Goal: Transaction & Acquisition: Book appointment/travel/reservation

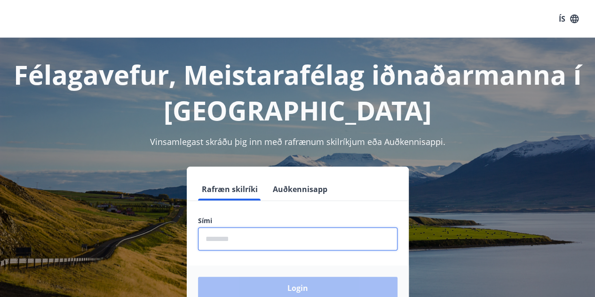
click at [293, 245] on input "phone" at bounding box center [297, 238] width 199 height 23
type input "********"
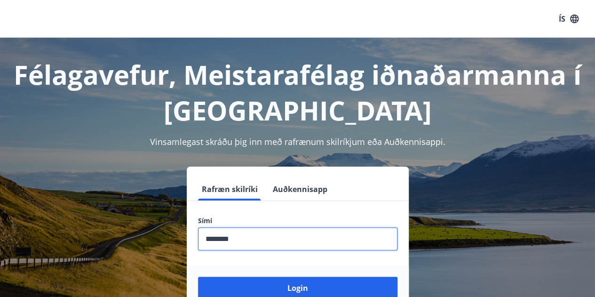
click at [198, 277] on button "Login" at bounding box center [297, 288] width 199 height 23
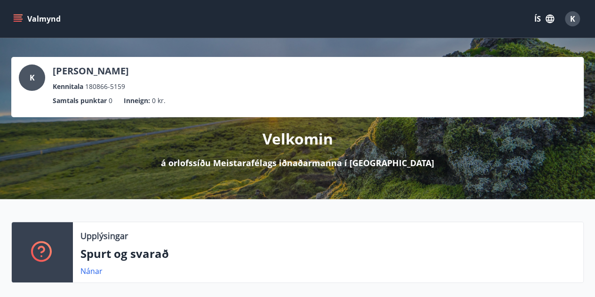
click at [23, 17] on button "Valmynd" at bounding box center [37, 18] width 53 height 17
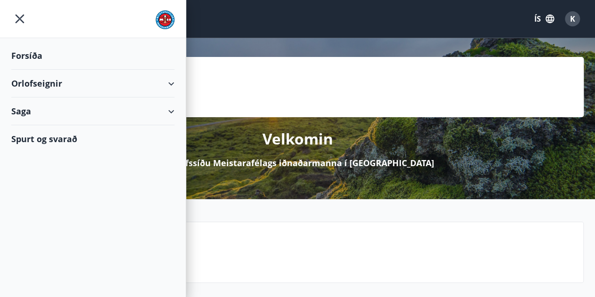
click at [53, 86] on div "Orlofseignir" at bounding box center [92, 84] width 163 height 28
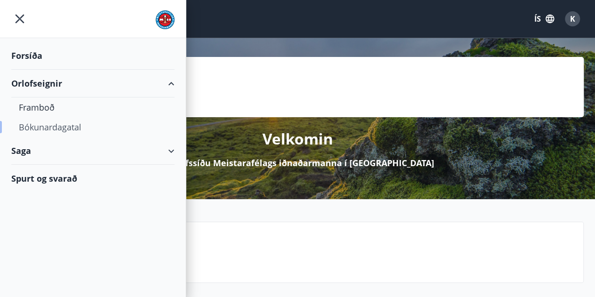
click at [67, 126] on div "Bókunardagatal" at bounding box center [93, 127] width 148 height 20
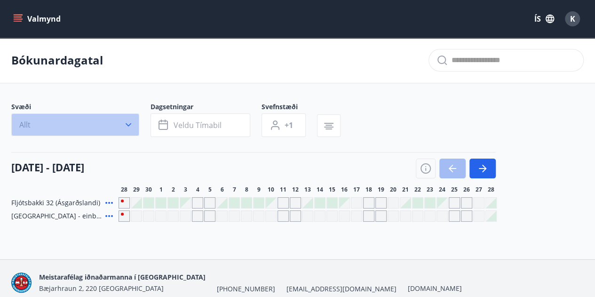
click at [127, 122] on icon "button" at bounding box center [128, 124] width 9 height 9
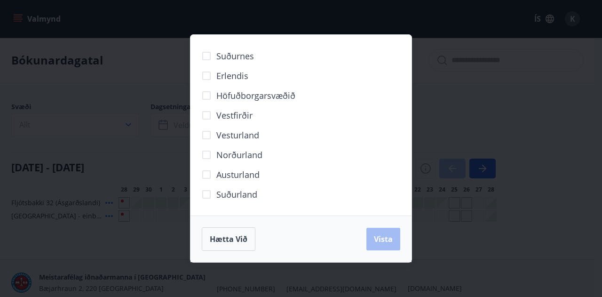
click at [239, 77] on span "Erlendis" at bounding box center [232, 76] width 32 height 12
click at [388, 238] on span "Vista" at bounding box center [383, 239] width 19 height 10
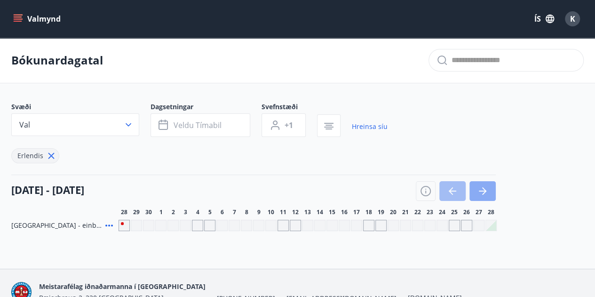
click at [483, 193] on icon "button" at bounding box center [482, 190] width 11 height 11
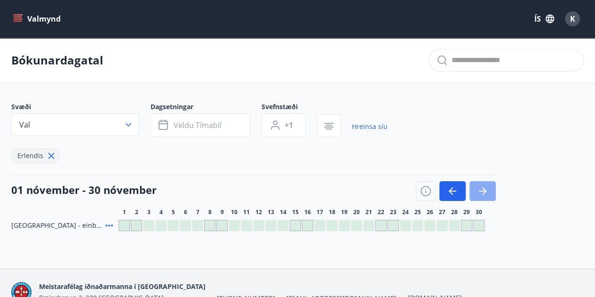
click at [483, 193] on icon "button" at bounding box center [482, 190] width 11 height 11
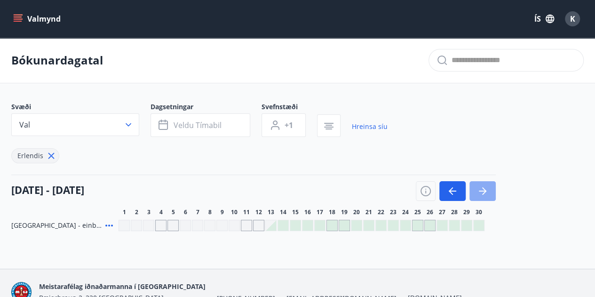
click at [483, 193] on icon "button" at bounding box center [482, 190] width 11 height 11
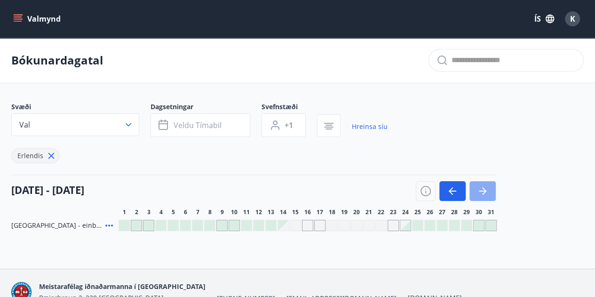
click at [483, 193] on icon "button" at bounding box center [482, 190] width 11 height 11
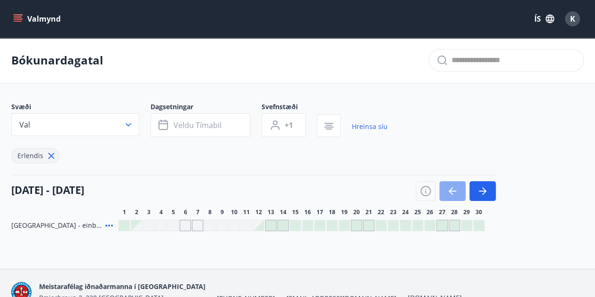
click at [451, 190] on icon "button" at bounding box center [452, 190] width 11 height 11
click at [176, 227] on div "Gráir dagar eru ekki bókanlegir" at bounding box center [172, 225] width 11 height 11
click at [476, 187] on button "button" at bounding box center [482, 191] width 26 height 20
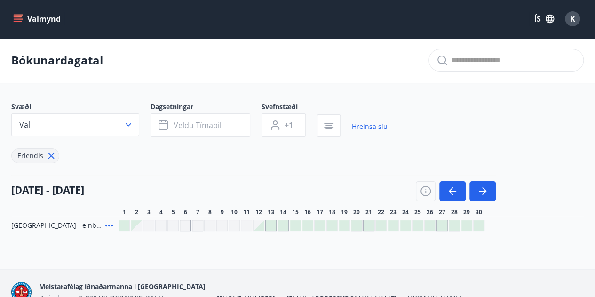
click at [358, 223] on div at bounding box center [356, 225] width 10 height 10
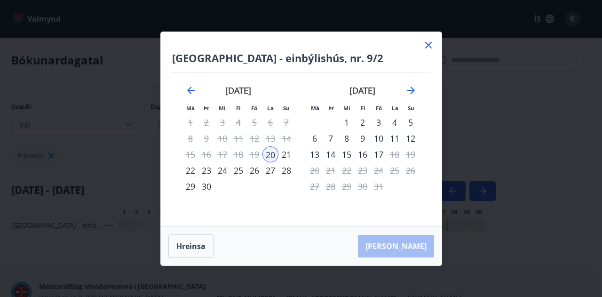
click at [274, 173] on div "27" at bounding box center [270, 170] width 16 height 16
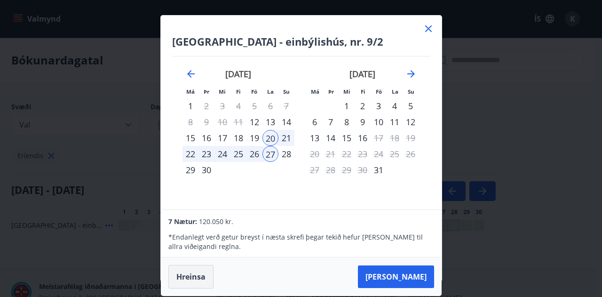
click at [195, 277] on button "Hreinsa" at bounding box center [190, 277] width 45 height 24
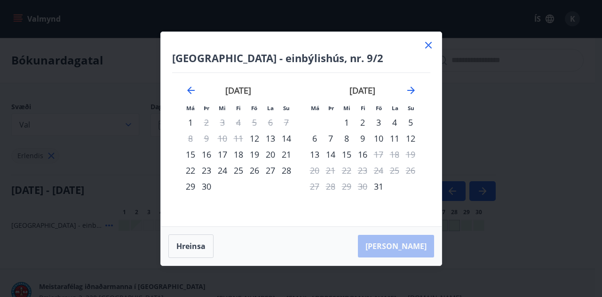
click at [270, 173] on div "27" at bounding box center [270, 170] width 16 height 16
click at [206, 185] on div "30" at bounding box center [206, 186] width 16 height 16
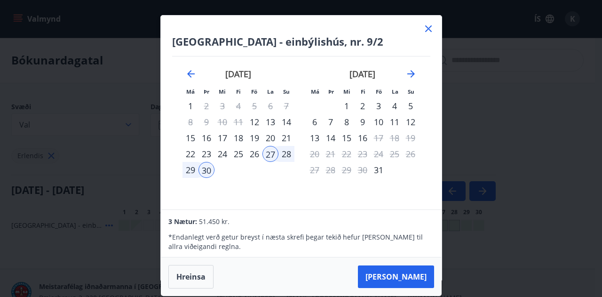
click at [206, 135] on div "16" at bounding box center [206, 138] width 16 height 16
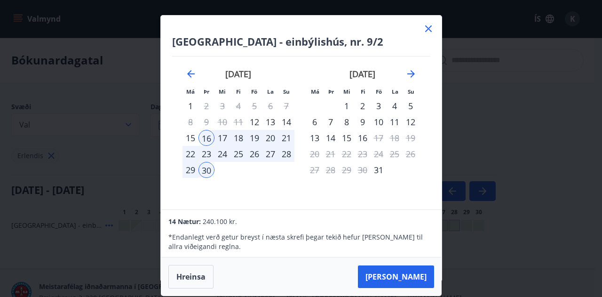
click at [269, 140] on div "20" at bounding box center [270, 138] width 16 height 16
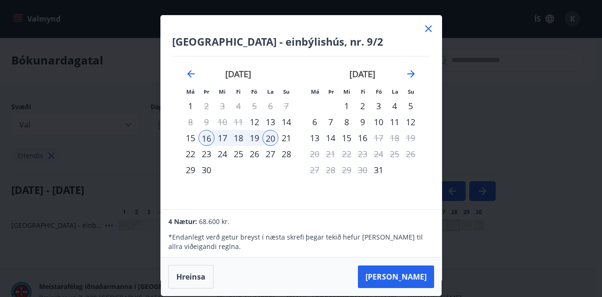
click at [225, 156] on div "24" at bounding box center [222, 154] width 16 height 16
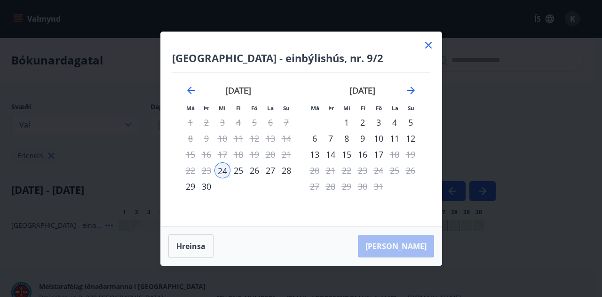
click at [210, 156] on div "16" at bounding box center [206, 154] width 16 height 16
click at [194, 249] on button "Hreinsa" at bounding box center [190, 246] width 45 height 24
click at [212, 156] on div "16" at bounding box center [206, 154] width 16 height 16
click at [272, 168] on div "27" at bounding box center [270, 170] width 16 height 16
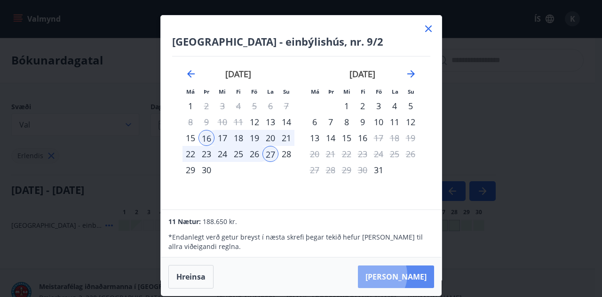
click at [402, 274] on button "Taka Frá" at bounding box center [396, 276] width 76 height 23
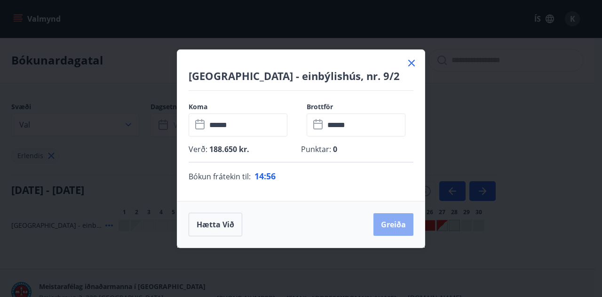
click at [392, 227] on button "Greiða" at bounding box center [393, 224] width 40 height 23
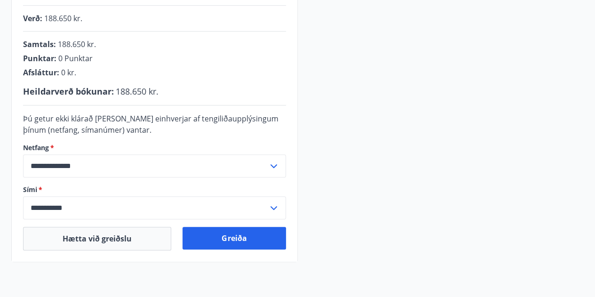
scroll to position [233, 0]
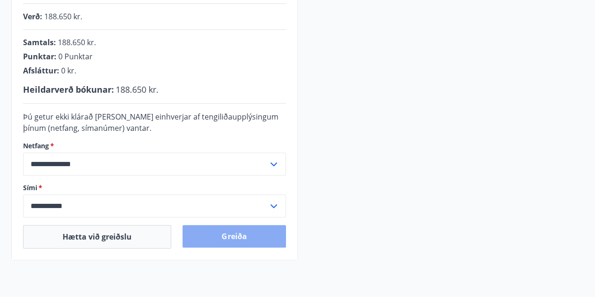
click at [233, 230] on button "Greiða" at bounding box center [233, 236] width 103 height 23
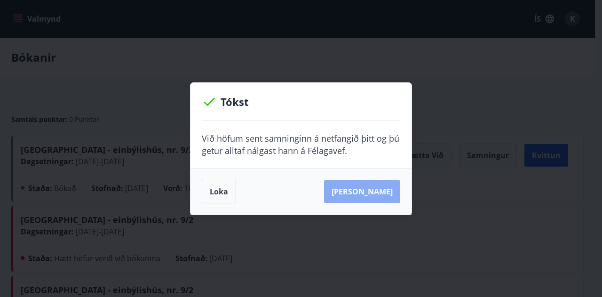
click at [380, 198] on button "[PERSON_NAME]" at bounding box center [362, 191] width 76 height 23
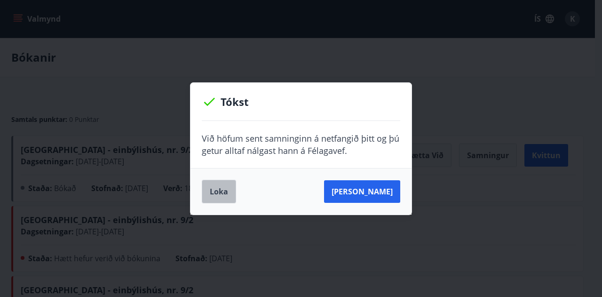
click at [227, 192] on button "Loka" at bounding box center [219, 192] width 34 height 24
